Goal: Task Accomplishment & Management: Use online tool/utility

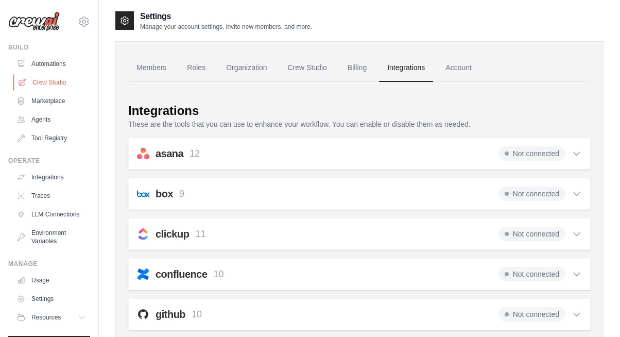
click at [49, 83] on link "Crew Studio" at bounding box center [52, 82] width 78 height 16
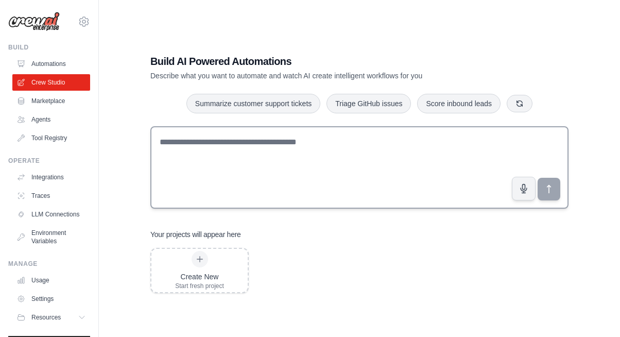
scroll to position [14, 0]
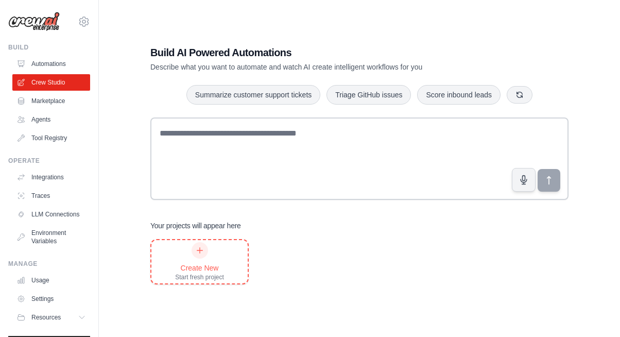
click at [216, 259] on div "Create New Start fresh project" at bounding box center [199, 261] width 49 height 39
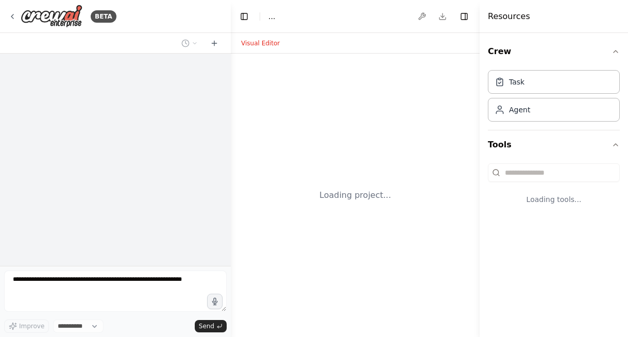
select select "****"
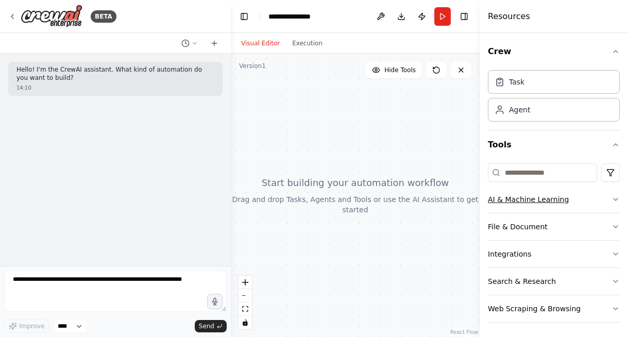
scroll to position [2, 0]
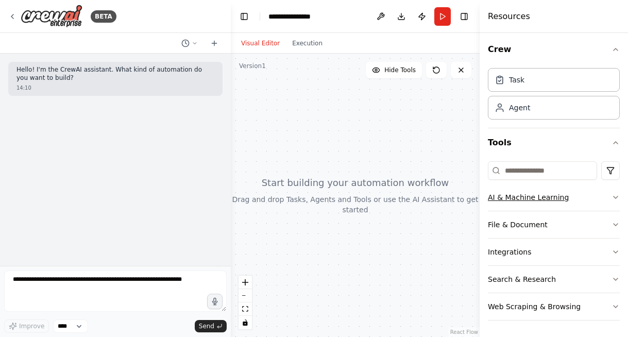
click at [600, 200] on button "AI & Machine Learning" at bounding box center [554, 197] width 132 height 27
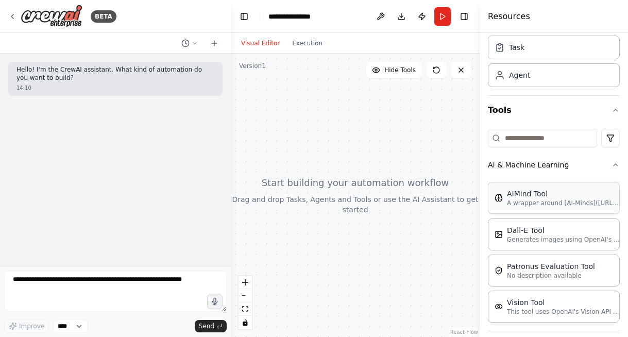
scroll to position [35, 0]
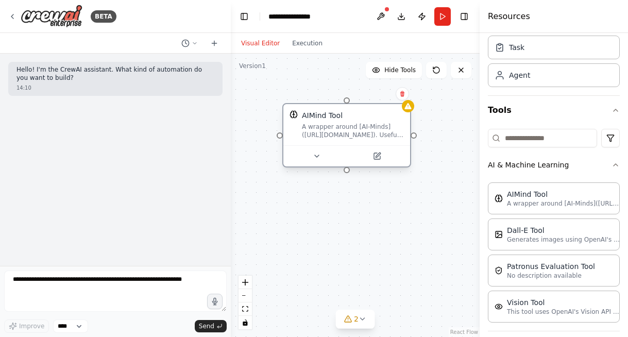
drag, startPoint x: 408, startPoint y: 172, endPoint x: 323, endPoint y: 126, distance: 97.2
click at [322, 126] on div "A wrapper around [AI-Minds](https://mindsdb.com/minds). Useful for when you nee…" at bounding box center [353, 131] width 102 height 16
click at [318, 154] on icon at bounding box center [317, 156] width 8 height 8
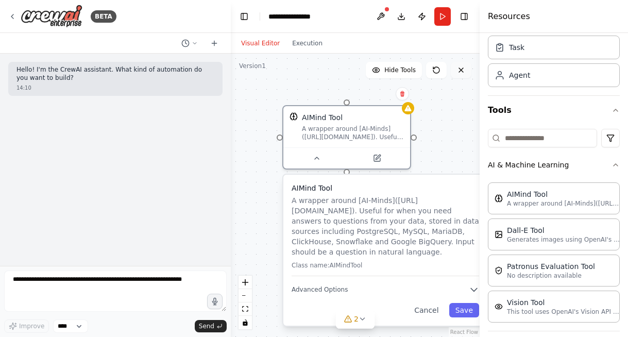
click at [468, 70] on button at bounding box center [461, 70] width 21 height 16
click at [461, 72] on icon at bounding box center [461, 70] width 8 height 8
click at [463, 71] on icon at bounding box center [461, 70] width 8 height 8
click at [403, 97] on button at bounding box center [401, 93] width 13 height 13
click at [375, 96] on button "Confirm" at bounding box center [373, 94] width 37 height 12
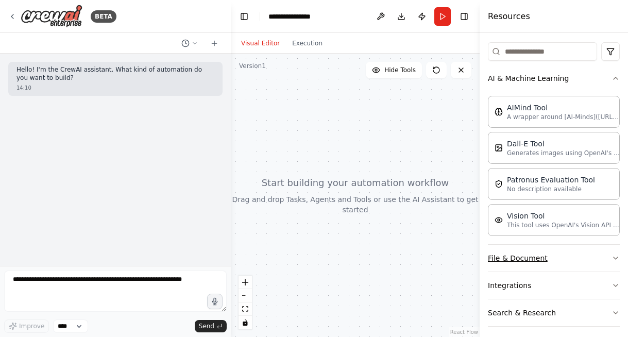
scroll to position [154, 0]
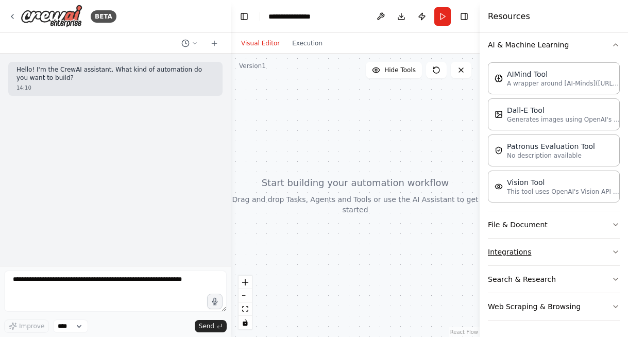
click at [541, 248] on button "Integrations" at bounding box center [554, 251] width 132 height 27
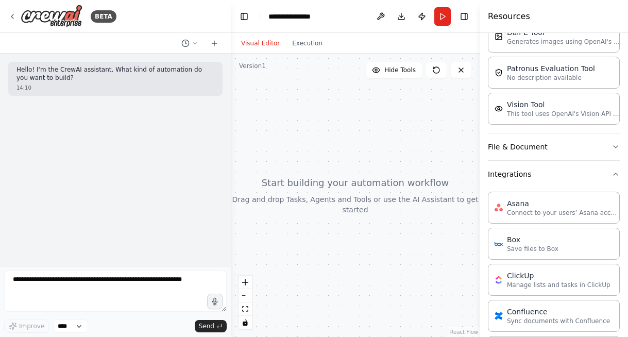
scroll to position [0, 0]
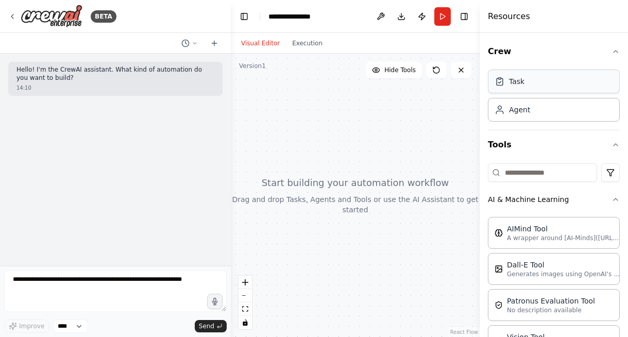
click at [574, 83] on div "Task" at bounding box center [554, 82] width 132 height 24
click at [582, 108] on div "Agent" at bounding box center [554, 109] width 132 height 24
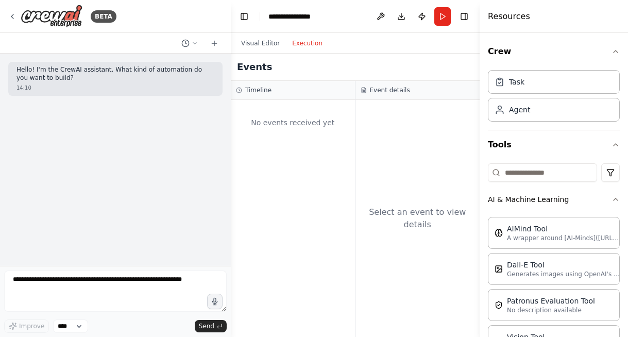
click at [320, 41] on button "Execution" at bounding box center [307, 43] width 43 height 12
click at [259, 42] on button "Visual Editor" at bounding box center [260, 43] width 51 height 12
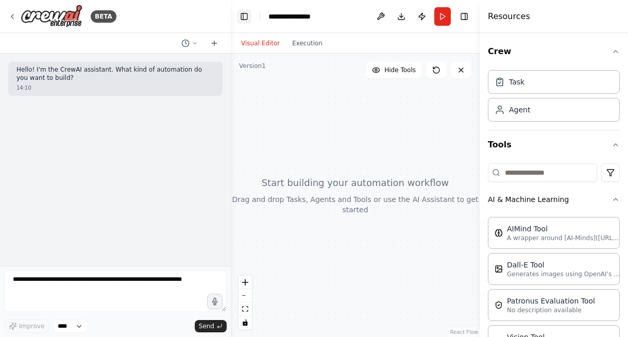
click at [245, 18] on button "Toggle Left Sidebar" at bounding box center [244, 16] width 14 height 14
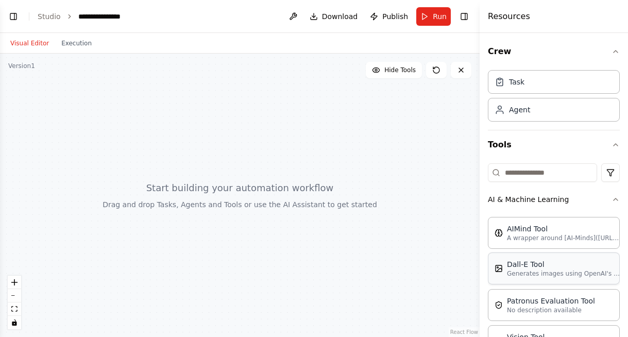
click at [547, 270] on p "Generates images using OpenAI's Dall-E model." at bounding box center [563, 273] width 113 height 8
click at [192, 140] on div at bounding box center [239, 195] width 479 height 283
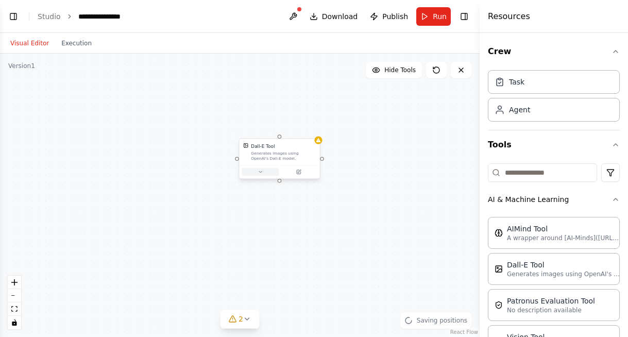
click at [257, 168] on button at bounding box center [260, 172] width 37 height 8
click at [256, 168] on button at bounding box center [260, 172] width 37 height 8
click at [288, 144] on div "Dall-E Tool" at bounding box center [283, 146] width 65 height 7
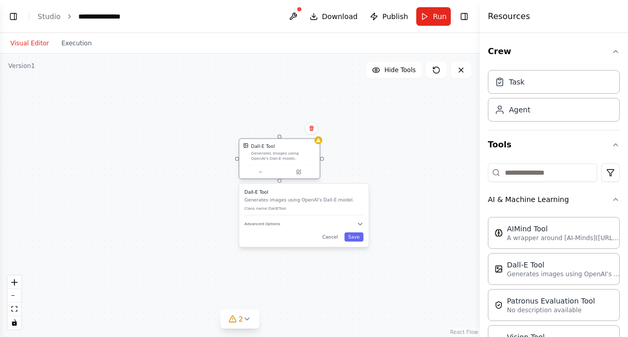
click at [288, 144] on div "Dall-E Tool" at bounding box center [283, 146] width 65 height 7
click at [301, 177] on div at bounding box center [279, 171] width 80 height 13
click at [300, 173] on icon at bounding box center [298, 171] width 5 height 5
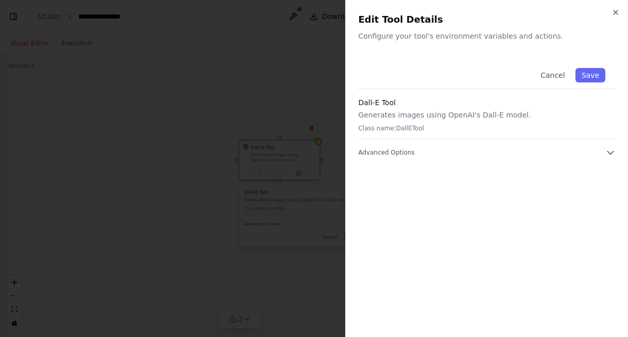
click at [619, 13] on div "Close Edit Tool Details Configure your tool's environment variables and actions…" at bounding box center [486, 168] width 283 height 337
click at [609, 152] on icon "button" at bounding box center [610, 152] width 6 height 3
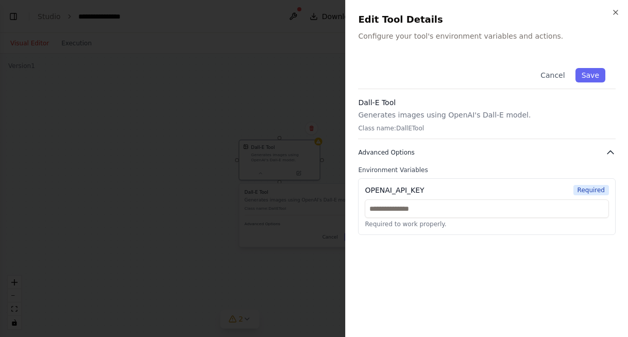
click at [609, 152] on icon "button" at bounding box center [610, 152] width 6 height 3
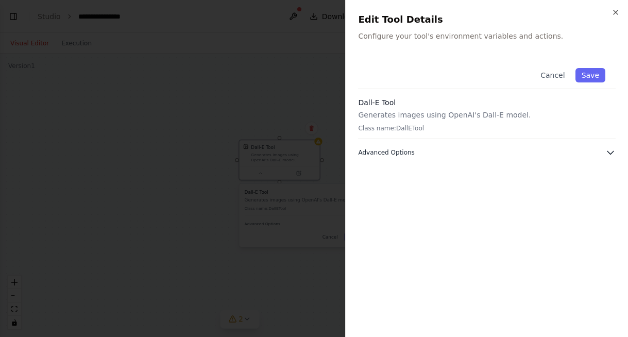
click at [609, 152] on icon "button" at bounding box center [610, 152] width 10 height 10
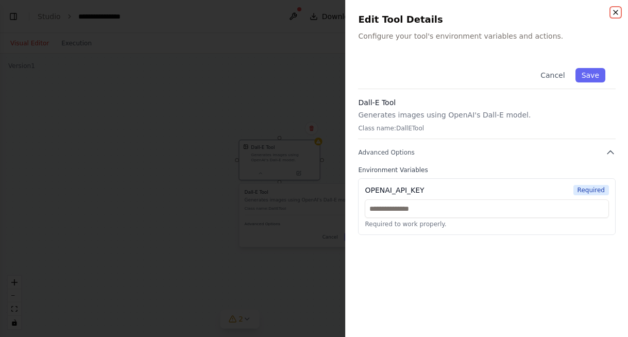
click at [615, 11] on icon "button" at bounding box center [615, 12] width 8 height 8
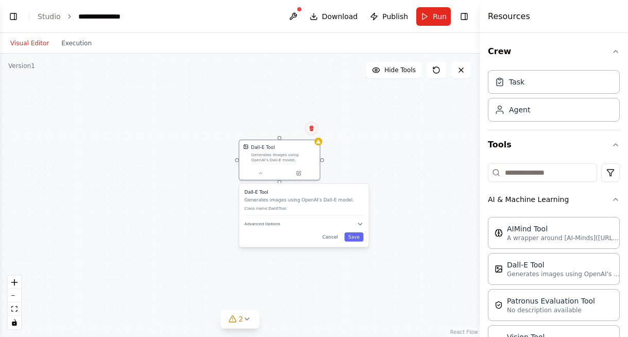
click at [312, 129] on icon at bounding box center [311, 128] width 4 height 6
click at [287, 130] on button "Confirm" at bounding box center [282, 128] width 37 height 12
